Goal: Task Accomplishment & Management: Use online tool/utility

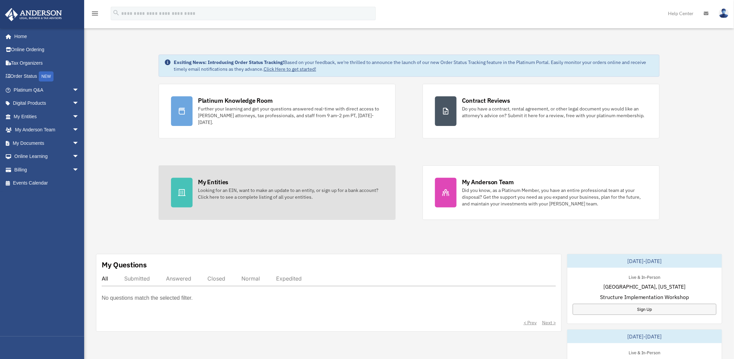
click at [212, 192] on div "Looking for an EIN, want to make an update to an entity, or sign up for a bank …" at bounding box center [290, 193] width 185 height 13
click at [189, 184] on div at bounding box center [182, 193] width 22 height 30
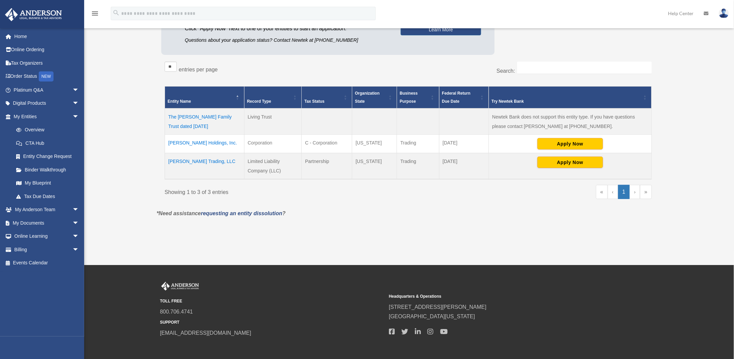
scroll to position [101, 0]
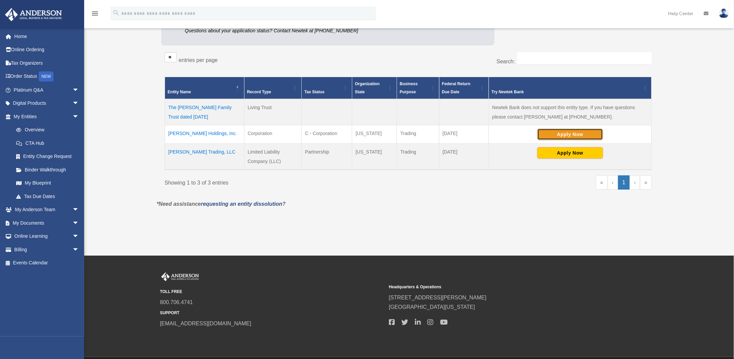
click at [563, 133] on button "Apply Now" at bounding box center [570, 134] width 66 height 11
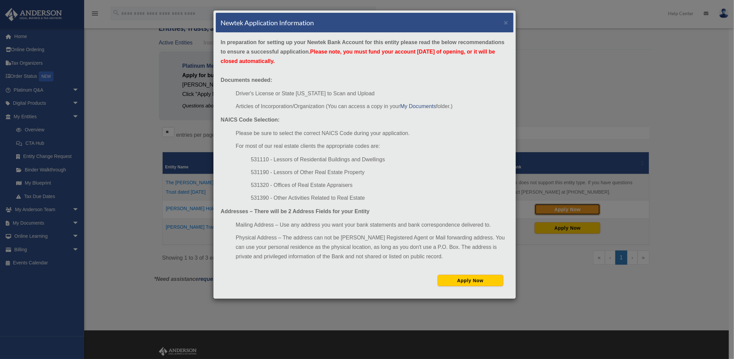
scroll to position [34, 0]
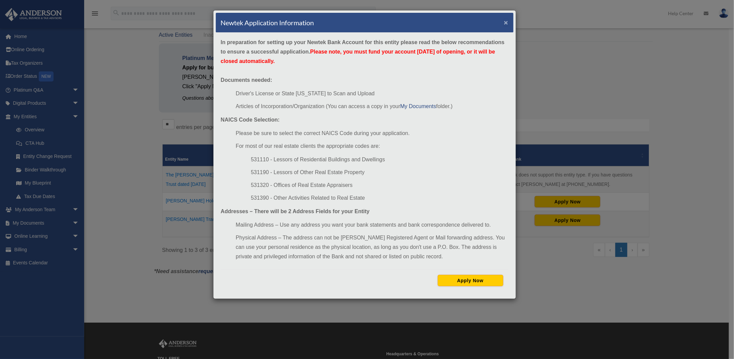
click at [506, 21] on button "×" at bounding box center [506, 22] width 4 height 7
